Goal: Transaction & Acquisition: Purchase product/service

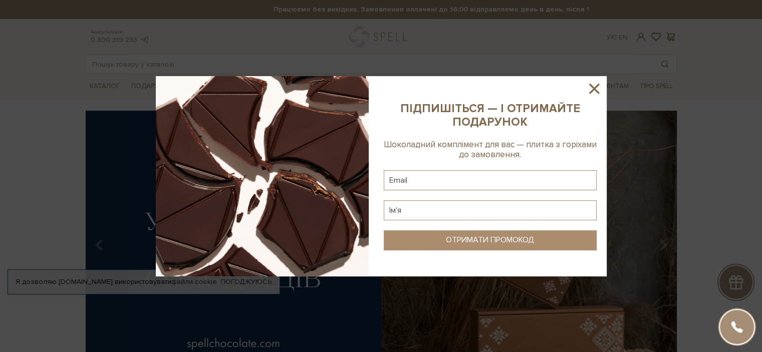
click at [589, 88] on icon at bounding box center [593, 88] width 17 height 17
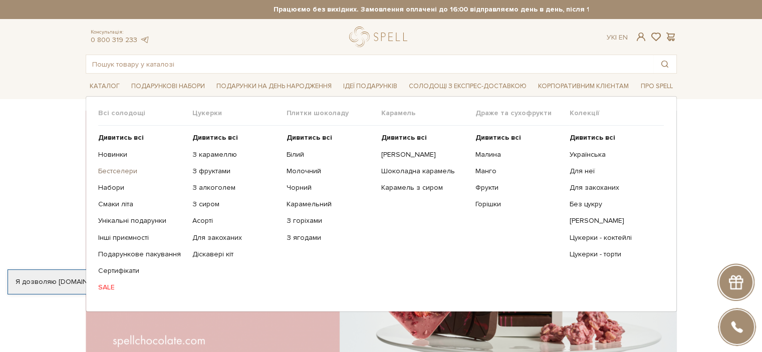
click at [104, 171] on link "Бестселери" at bounding box center [141, 171] width 87 height 9
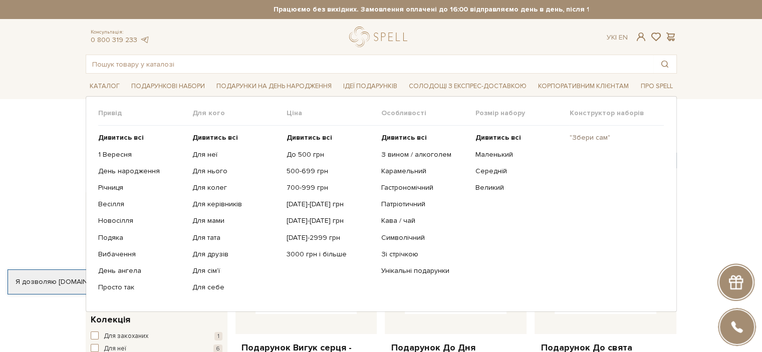
click at [589, 137] on link ""Збери сам"" at bounding box center [612, 137] width 87 height 9
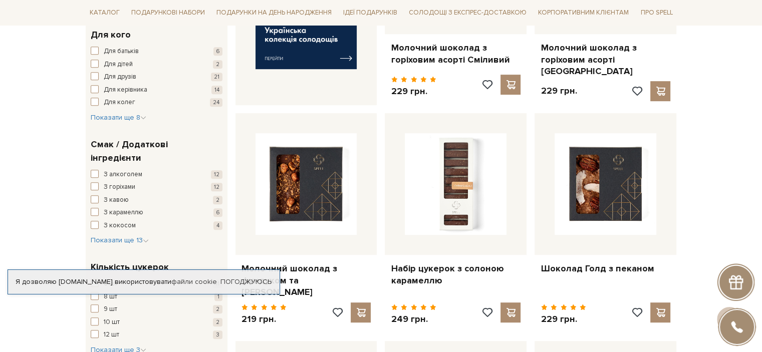
scroll to position [551, 0]
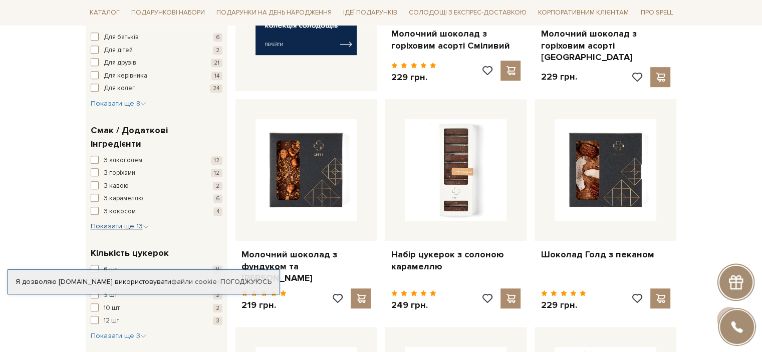
drag, startPoint x: 141, startPoint y: 201, endPoint x: 119, endPoint y: 196, distance: 23.2
click at [140, 222] on span "Показати ще 13" at bounding box center [120, 226] width 58 height 9
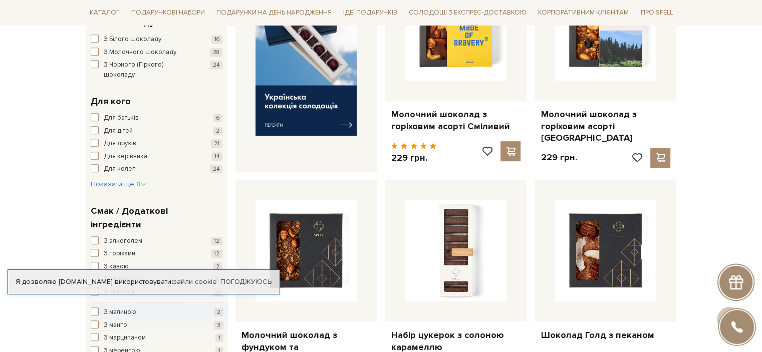
scroll to position [651, 0]
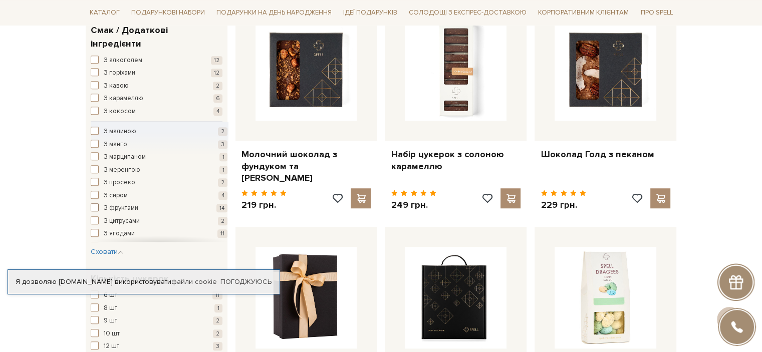
click at [99, 203] on button "З фруктами 14" at bounding box center [159, 208] width 137 height 10
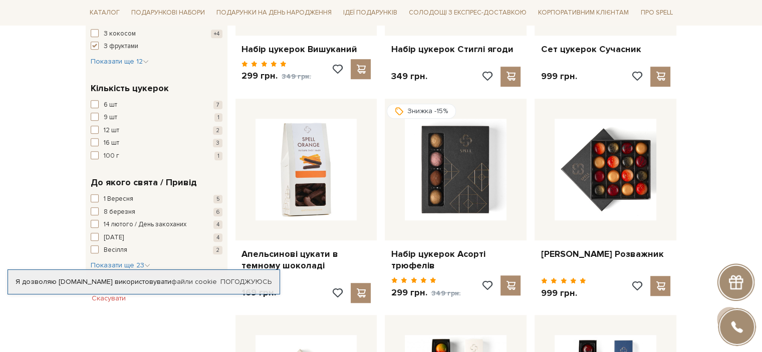
scroll to position [651, 0]
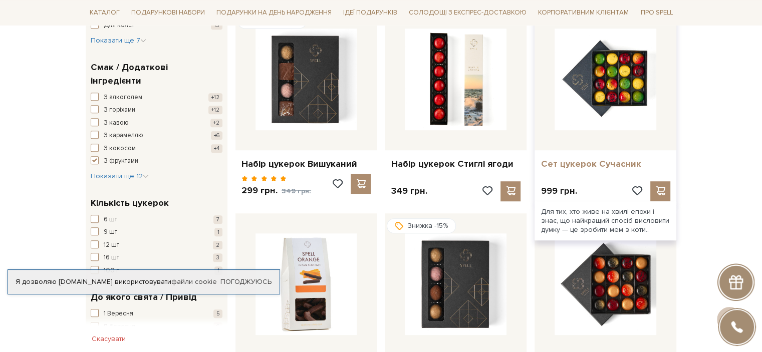
click at [602, 159] on link "Сет цукерок Сучасник" at bounding box center [605, 164] width 130 height 12
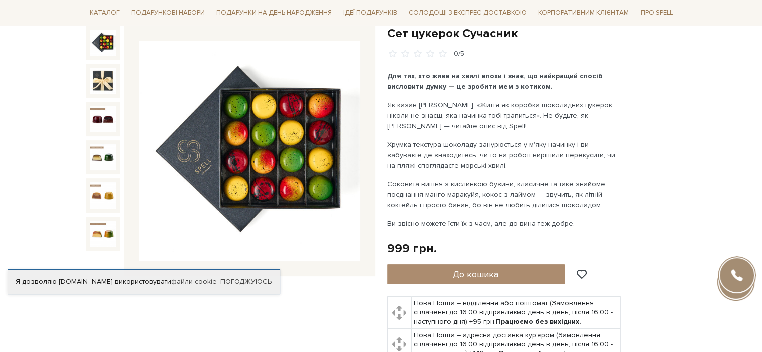
scroll to position [50, 0]
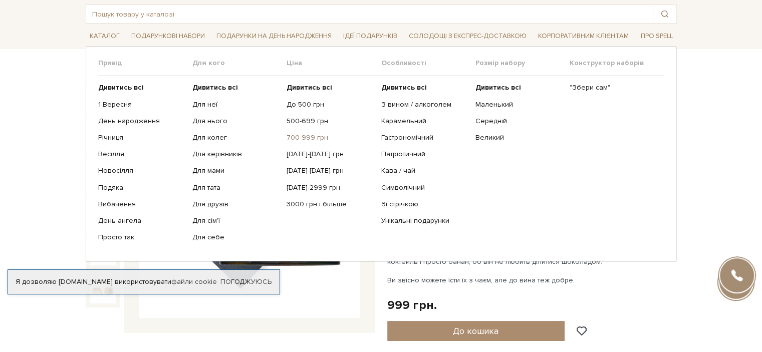
click at [300, 139] on link "700-999 грн" at bounding box center [329, 137] width 87 height 9
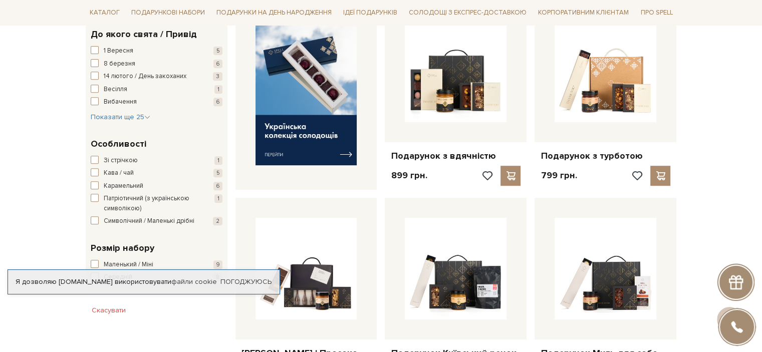
scroll to position [551, 0]
